Goal: Information Seeking & Learning: Learn about a topic

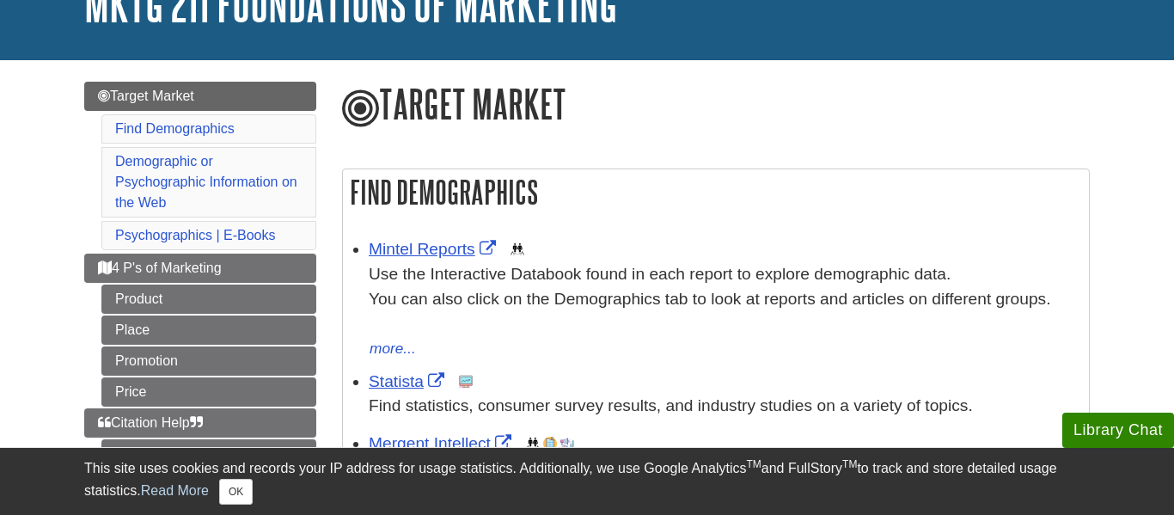
scroll to position [136, 0]
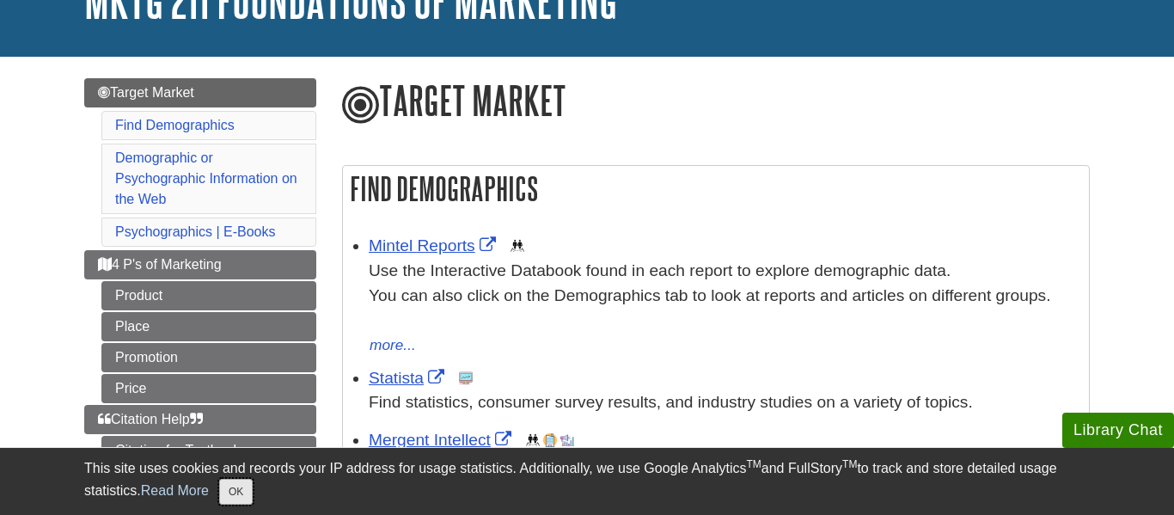
click at [223, 486] on button "OK" at bounding box center [236, 492] width 34 height 26
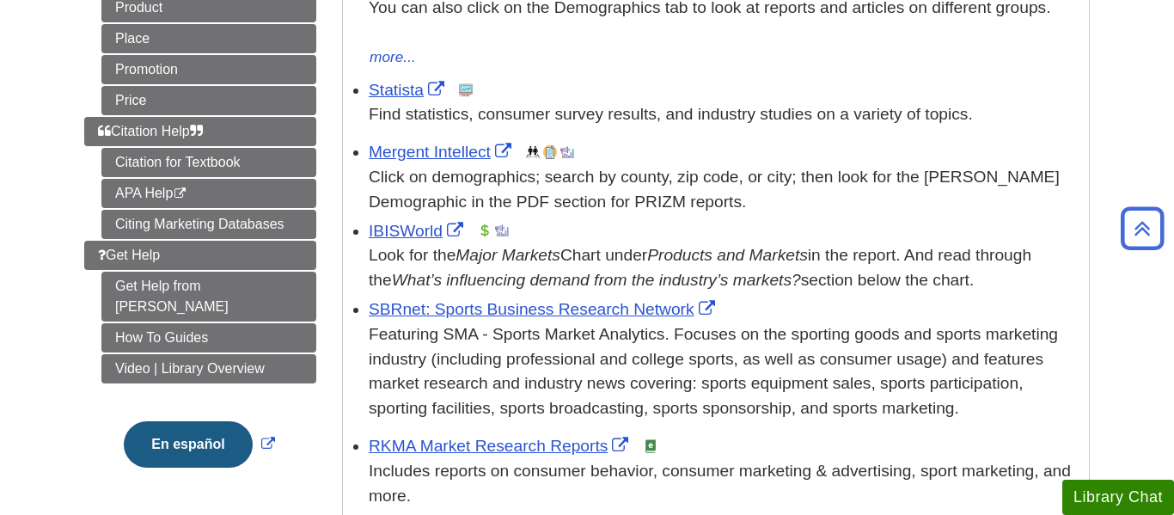
scroll to position [425, 0]
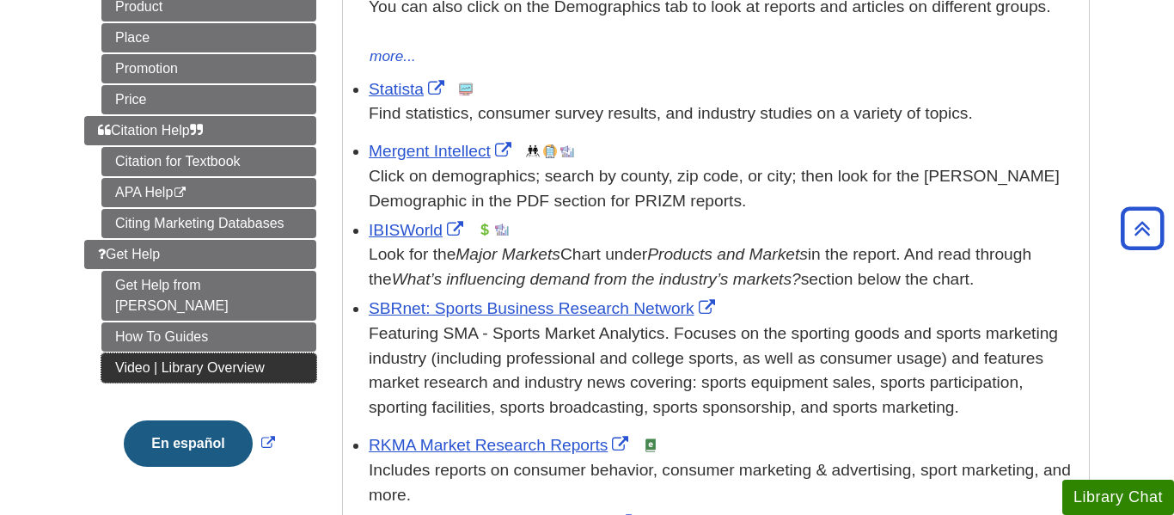
click at [249, 353] on link "Video | Library Overview" at bounding box center [208, 367] width 215 height 29
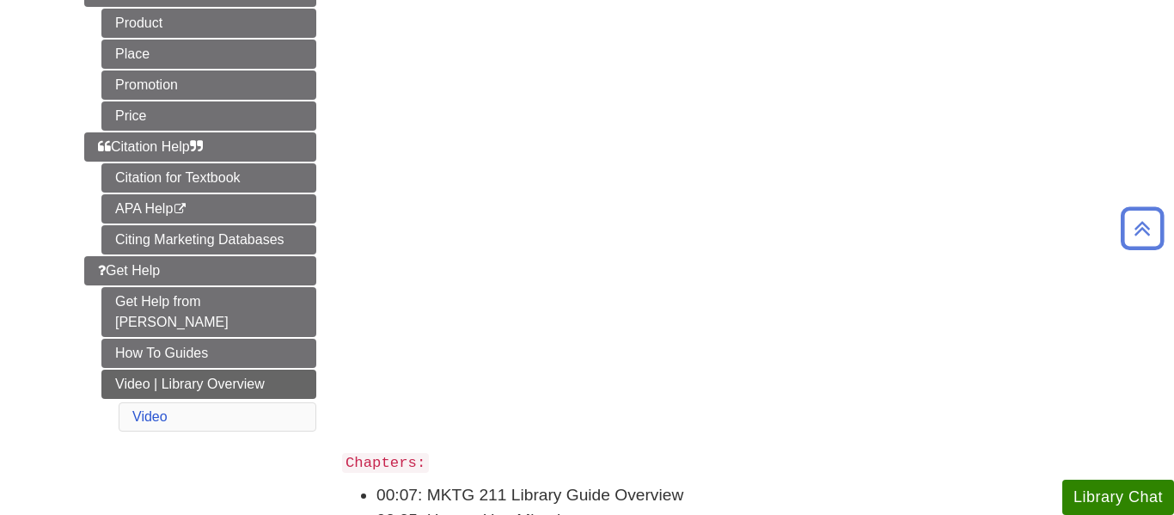
scroll to position [269, 0]
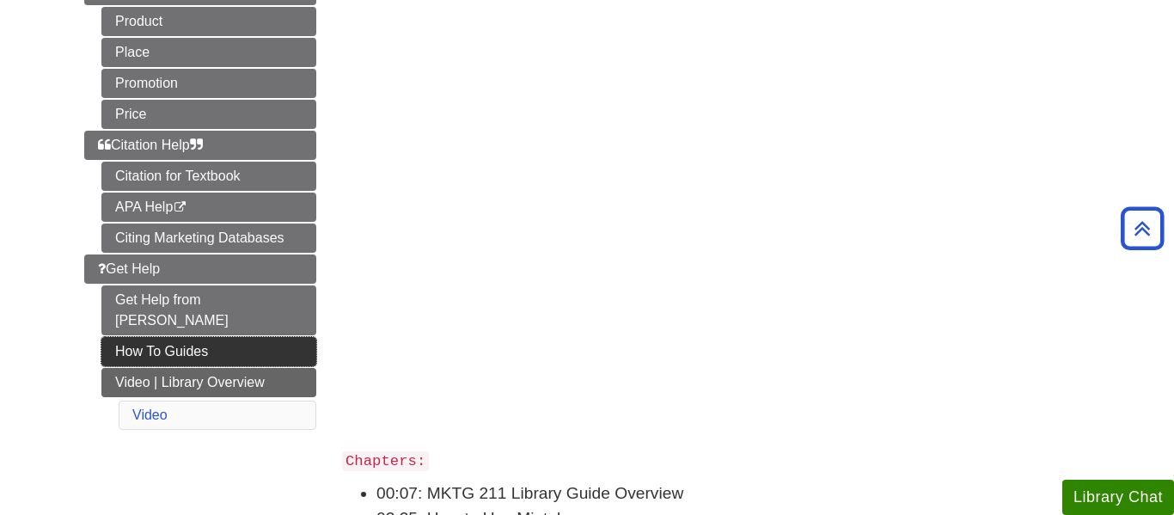
click at [252, 337] on link "How To Guides" at bounding box center [208, 351] width 215 height 29
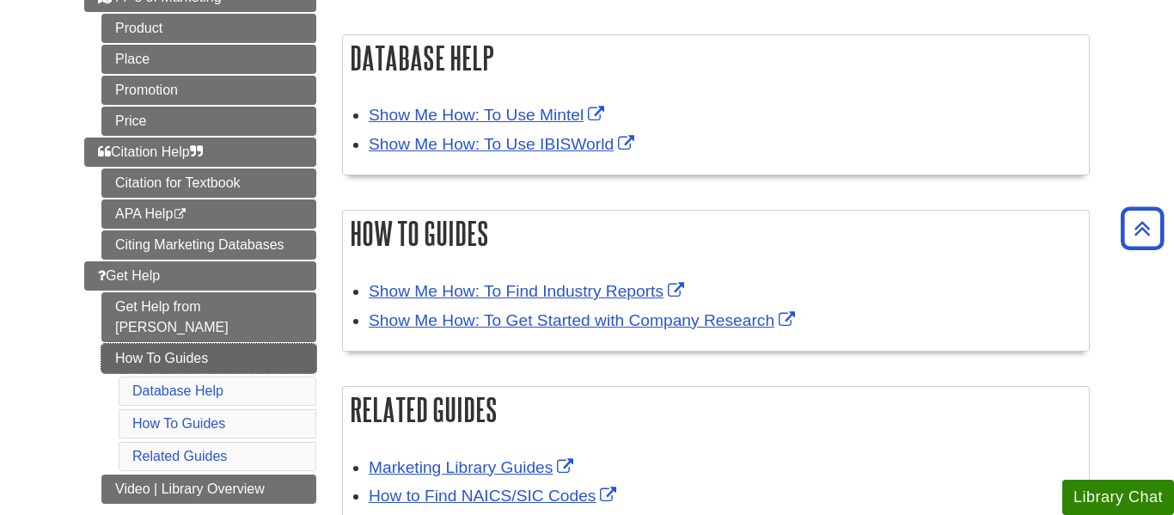
scroll to position [271, 0]
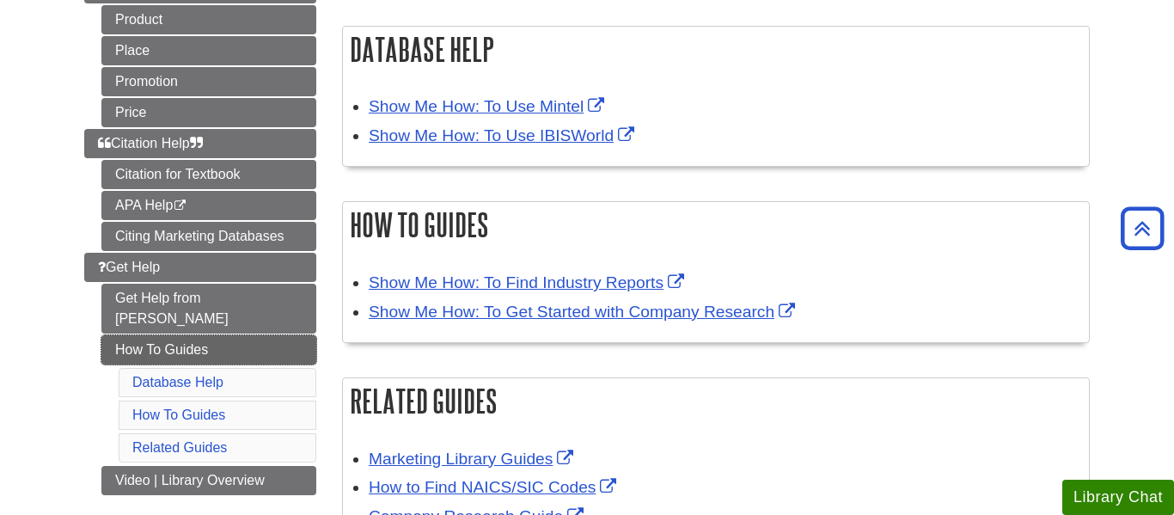
click at [263, 335] on link "How To Guides" at bounding box center [208, 349] width 215 height 29
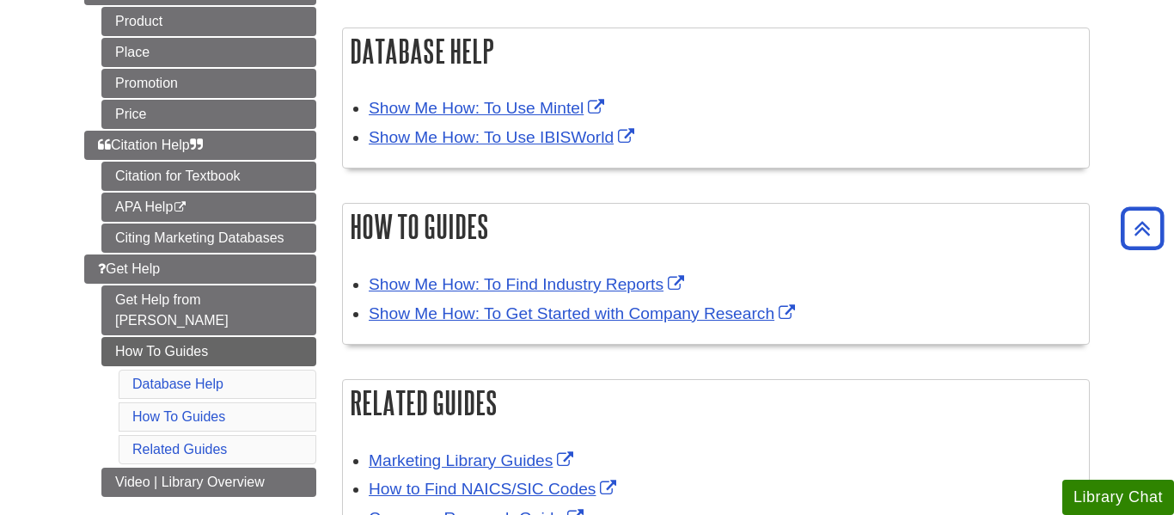
scroll to position [268, 0]
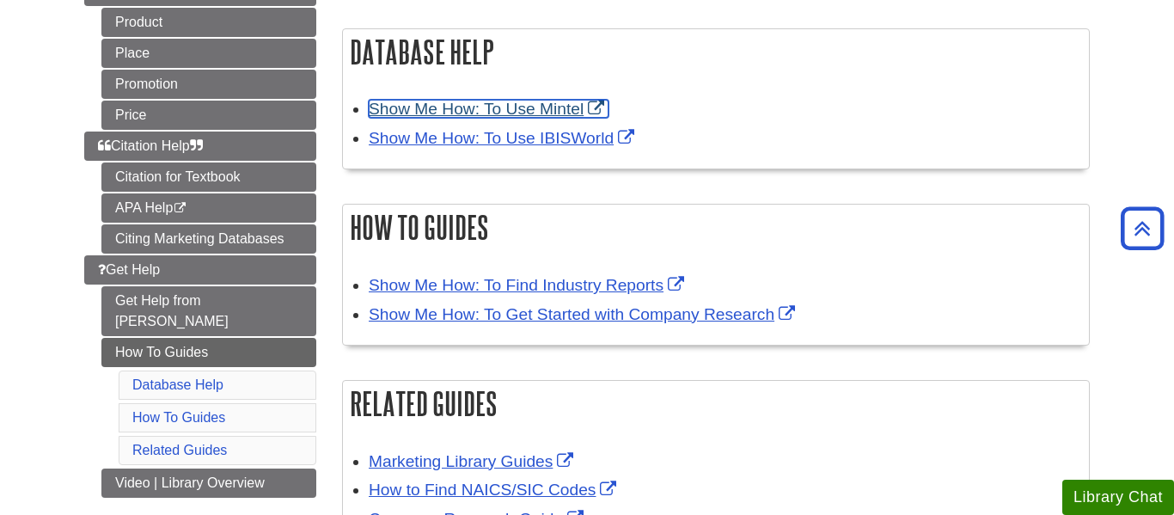
click at [425, 112] on link "Show Me How: To Use Mintel" at bounding box center [489, 109] width 240 height 18
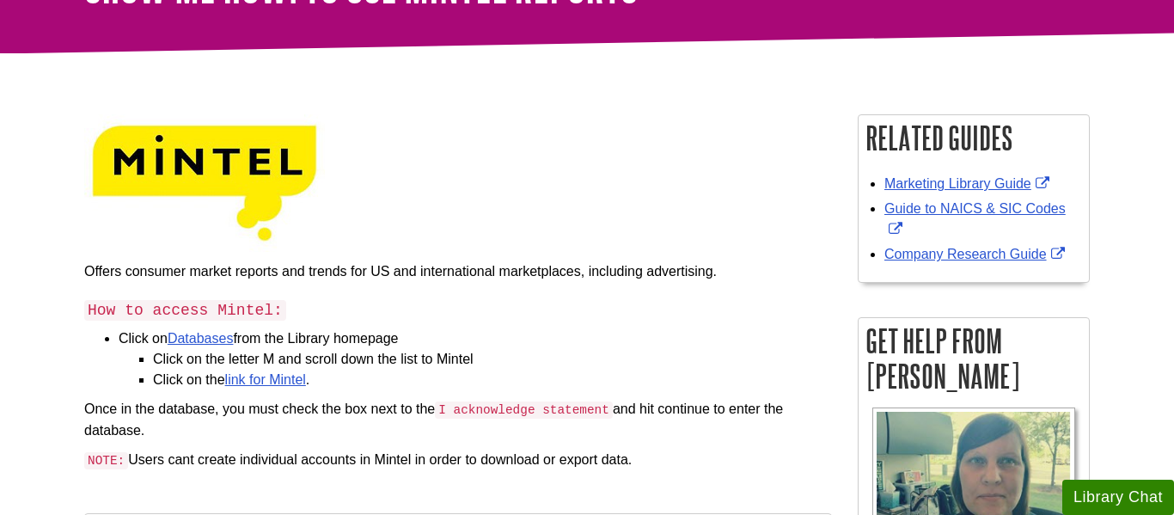
scroll to position [151, 0]
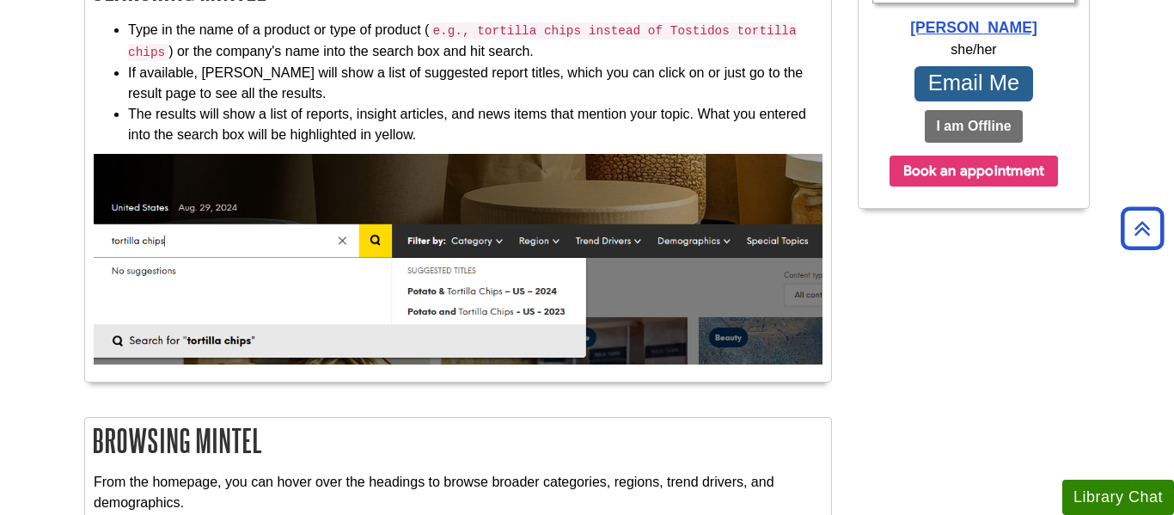
scroll to position [671, 0]
